Goal: Task Accomplishment & Management: Manage account settings

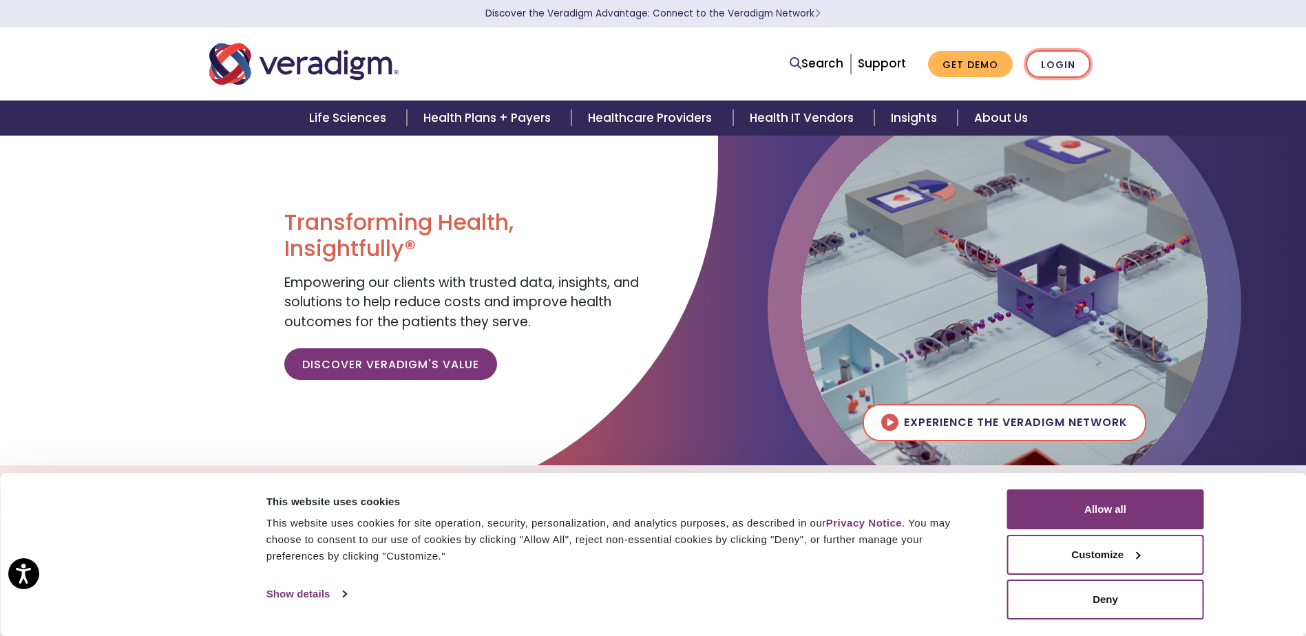
click at [1057, 61] on link "Login" at bounding box center [1058, 64] width 65 height 28
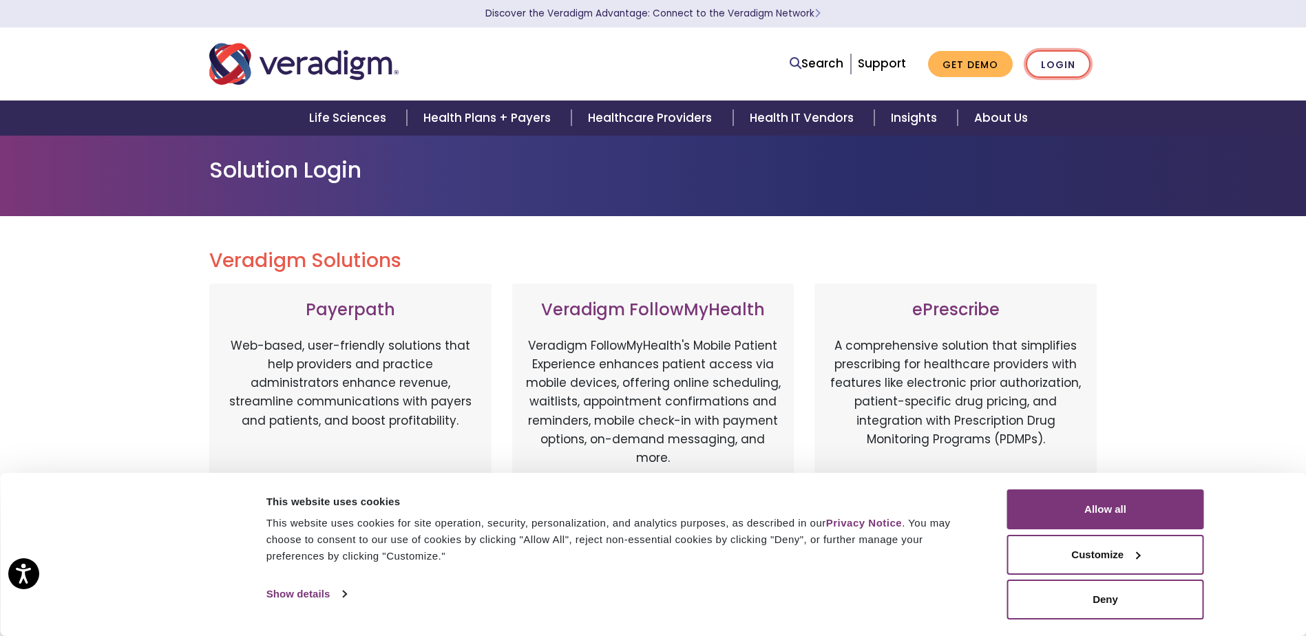
click at [1059, 66] on link "Login" at bounding box center [1058, 64] width 65 height 28
